Goal: Task Accomplishment & Management: Manage account settings

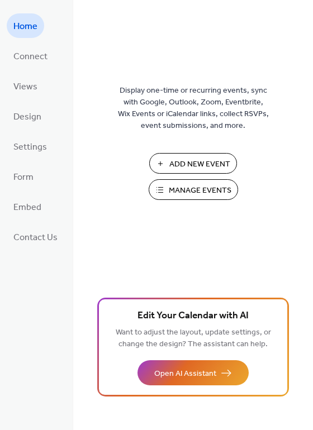
click at [199, 190] on span "Manage Events" at bounding box center [200, 191] width 63 height 12
click at [214, 191] on span "Manage Events" at bounding box center [200, 191] width 63 height 12
click at [183, 159] on span "Add New Event" at bounding box center [199, 165] width 61 height 12
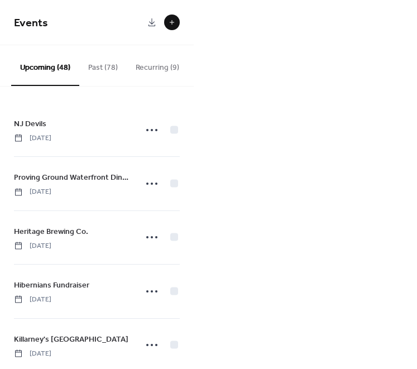
click at [66, 32] on span "Events" at bounding box center [79, 23] width 130 height 22
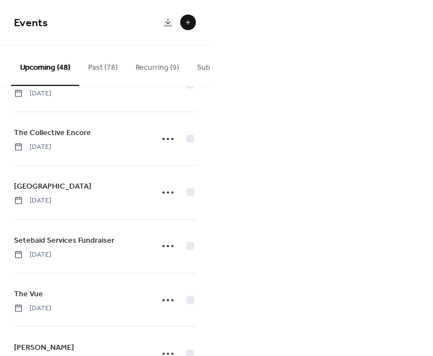
scroll to position [267, 0]
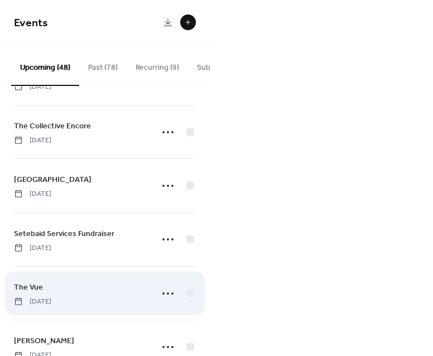
click at [31, 292] on span "The Vue" at bounding box center [28, 288] width 29 height 12
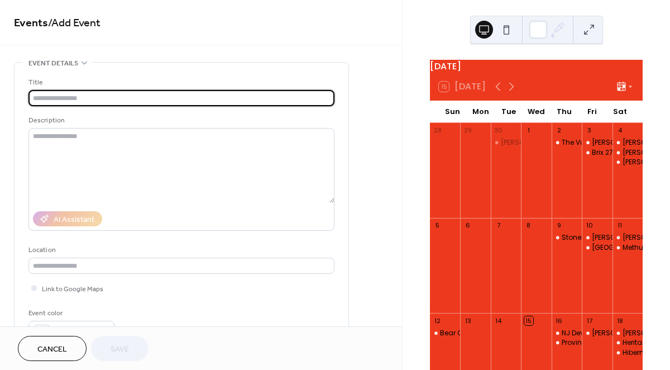
click at [34, 347] on button "Cancel" at bounding box center [52, 348] width 69 height 25
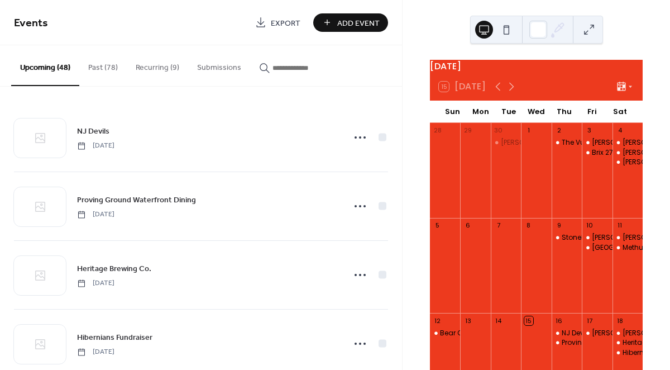
click at [274, 65] on input "button" at bounding box center [306, 68] width 67 height 12
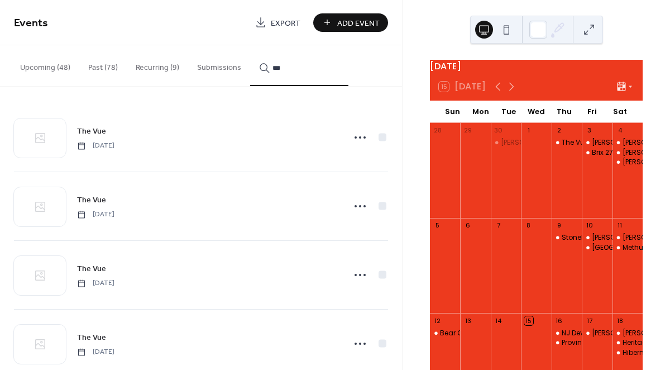
scroll to position [75, 0]
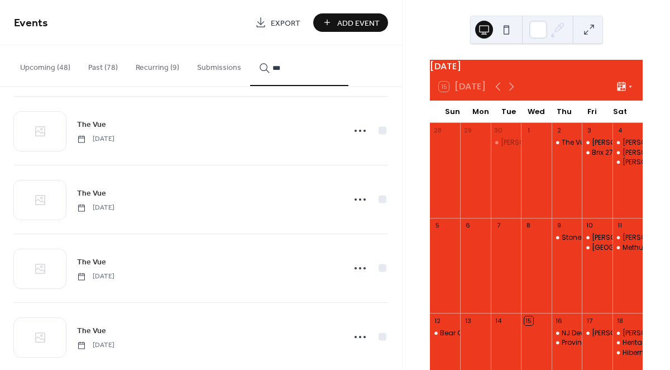
type input "***"
click at [355, 199] on circle at bounding box center [356, 199] width 2 height 2
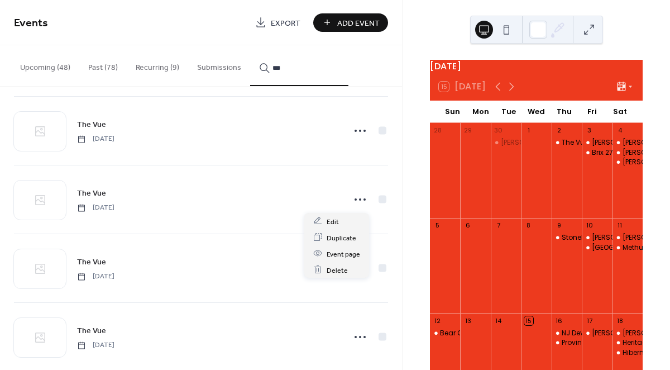
click at [209, 212] on div "The Vue Thursday, October 2, 2025" at bounding box center [201, 199] width 374 height 68
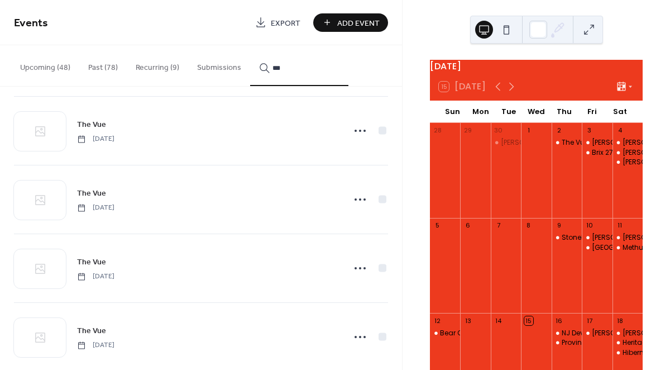
click at [356, 269] on icon at bounding box center [360, 268] width 18 height 18
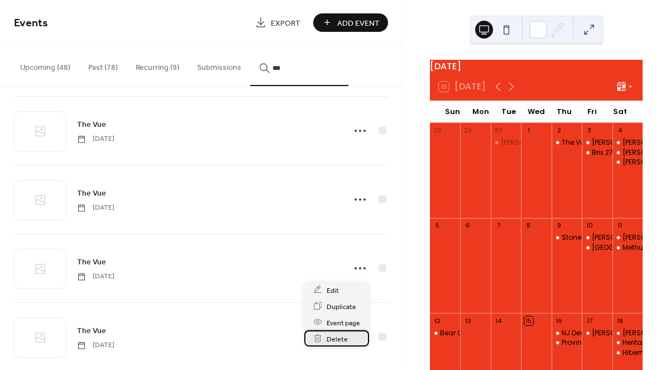
click at [341, 335] on span "Delete" at bounding box center [337, 339] width 21 height 12
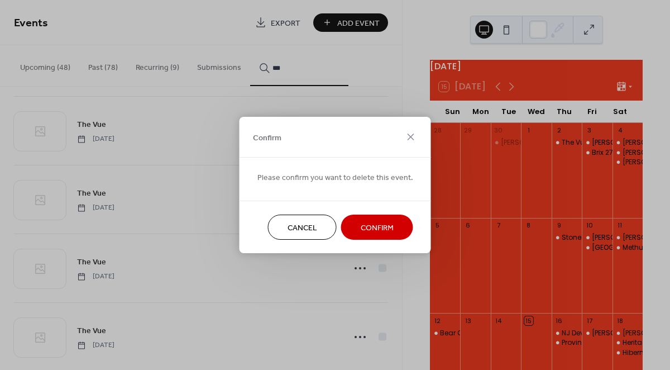
click at [361, 223] on span "Confirm" at bounding box center [377, 228] width 33 height 12
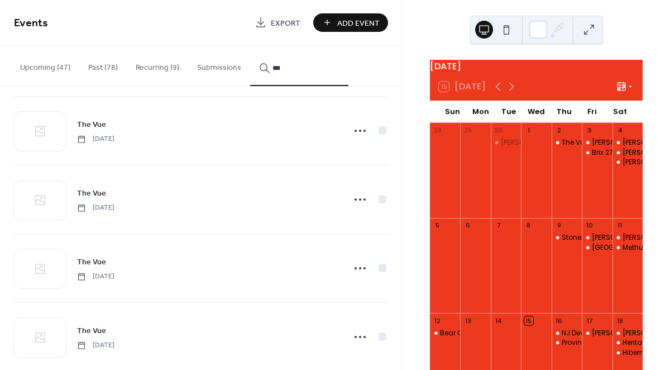
scroll to position [161, 0]
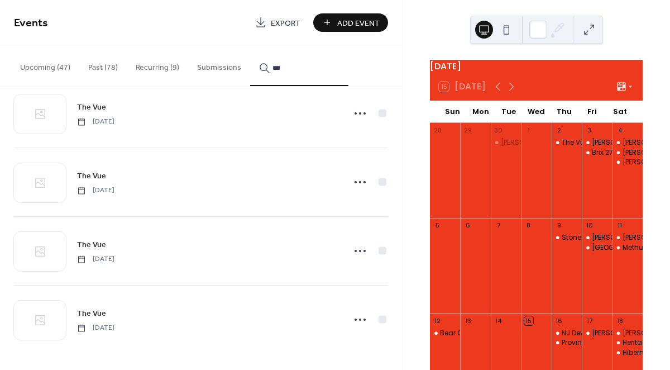
click at [351, 180] on icon at bounding box center [360, 182] width 18 height 18
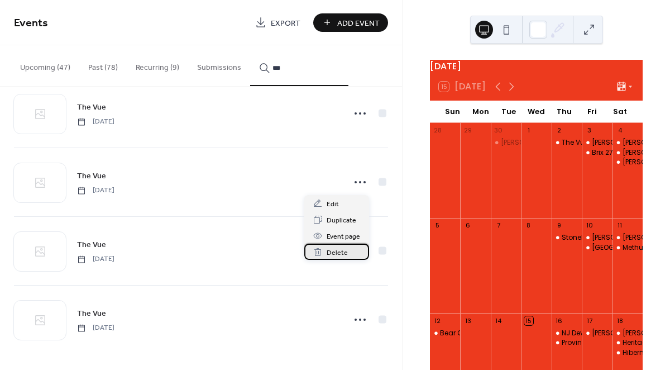
click at [331, 254] on span "Delete" at bounding box center [337, 253] width 21 height 12
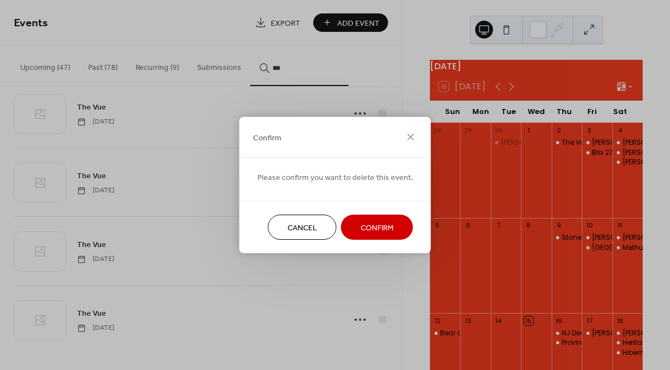
click at [361, 222] on span "Confirm" at bounding box center [377, 228] width 33 height 12
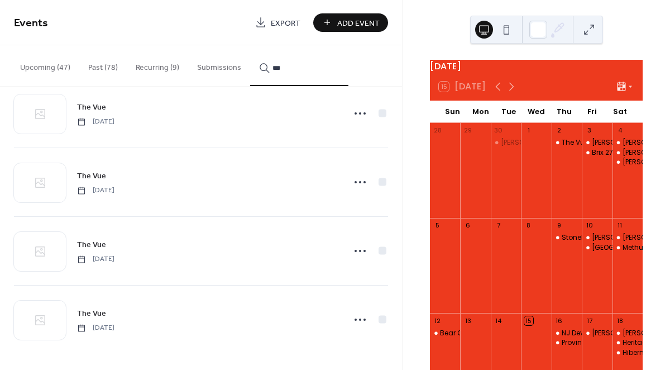
click at [362, 250] on icon at bounding box center [360, 251] width 18 height 18
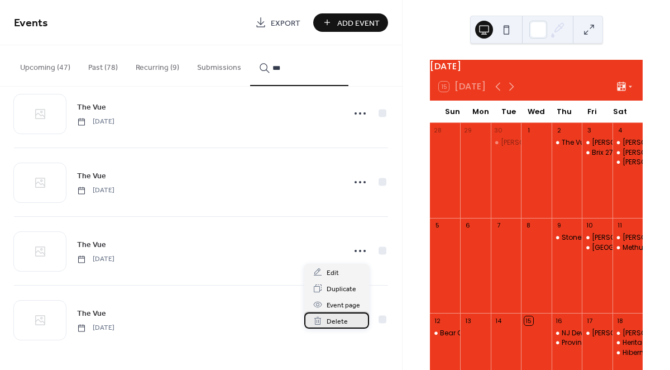
click at [347, 319] on div "Delete" at bounding box center [336, 320] width 65 height 16
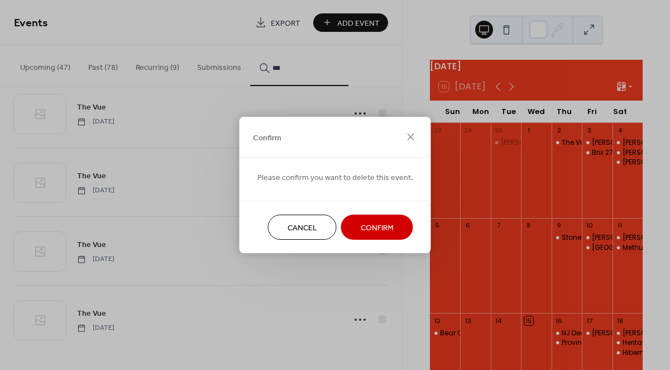
click at [374, 238] on button "Confirm" at bounding box center [377, 226] width 72 height 25
